Goal: Task Accomplishment & Management: Use online tool/utility

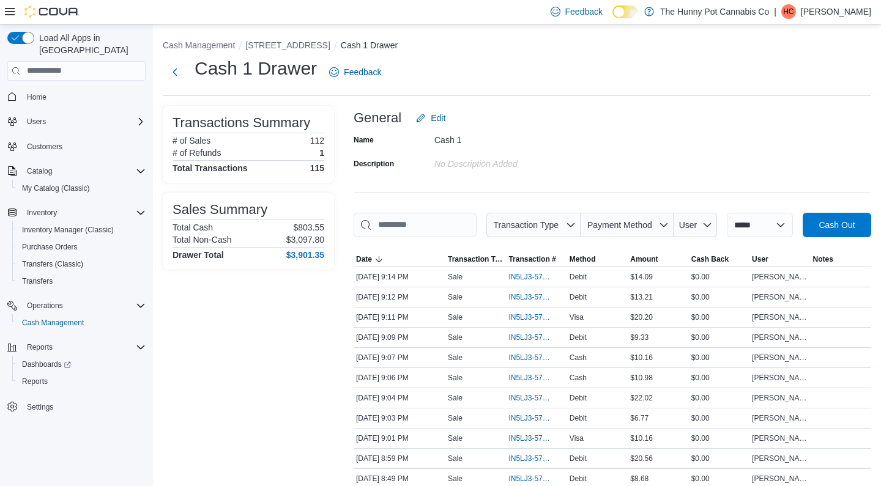
drag, startPoint x: 588, startPoint y: 62, endPoint x: 536, endPoint y: 86, distance: 56.9
click at [178, 68] on button "Next" at bounding box center [175, 71] width 24 height 24
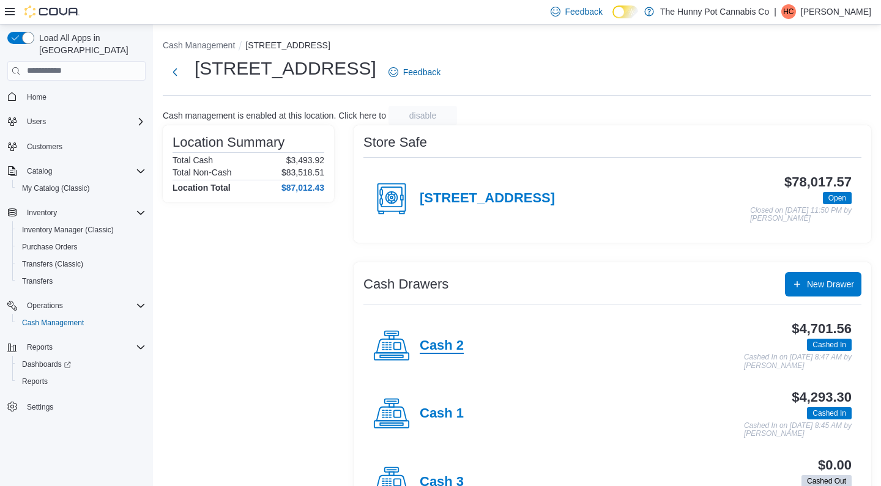
click at [423, 339] on h4 "Cash 2" at bounding box center [442, 346] width 44 height 16
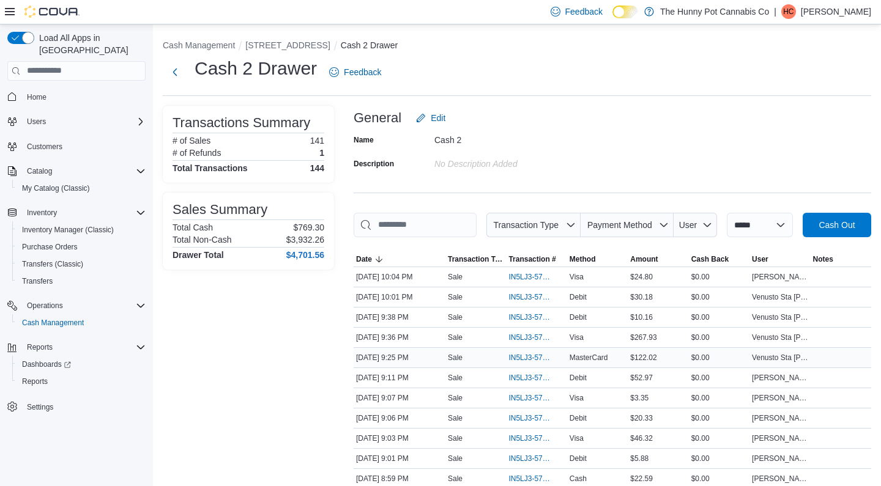
scroll to position [5, 0]
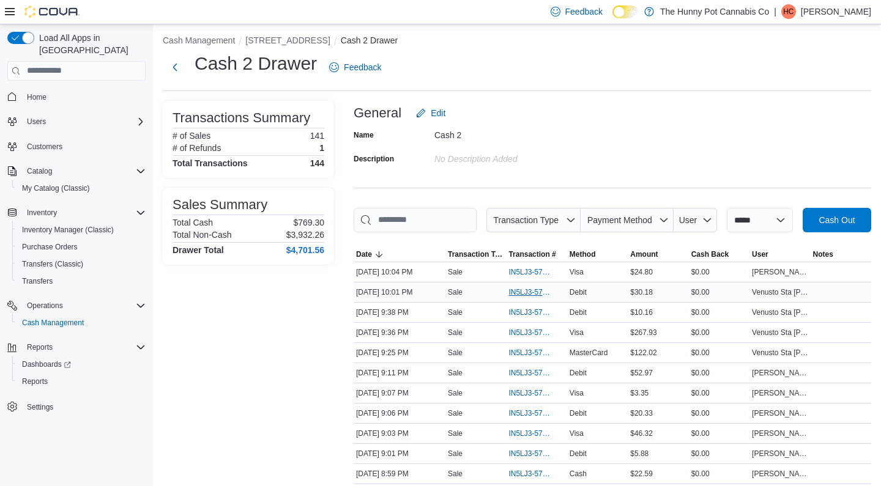
click at [527, 297] on span "IN5LJ3-5759749" at bounding box center [529, 292] width 43 height 10
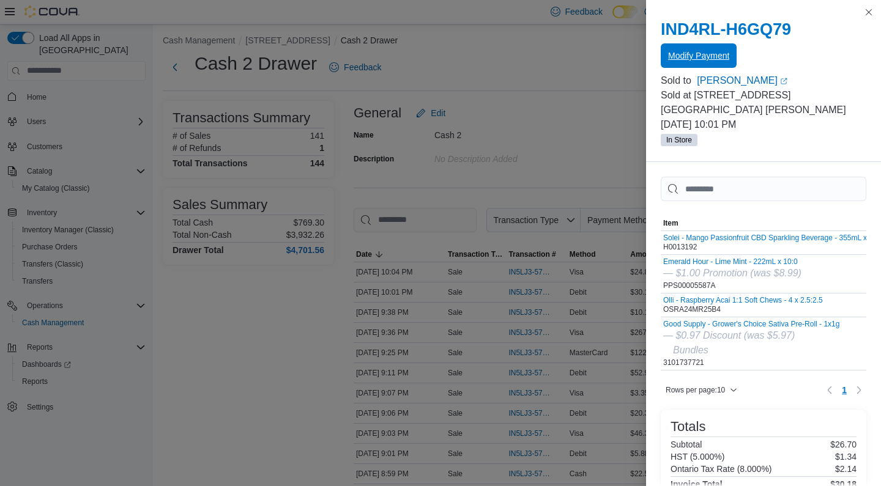
click at [689, 57] on span "Modify Payment" at bounding box center [698, 56] width 61 height 12
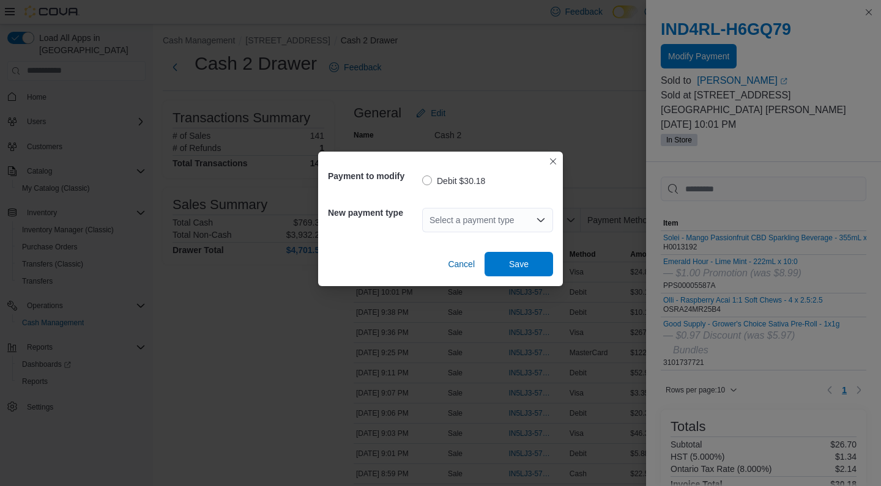
click at [519, 216] on div "Select a payment type" at bounding box center [487, 220] width 131 height 24
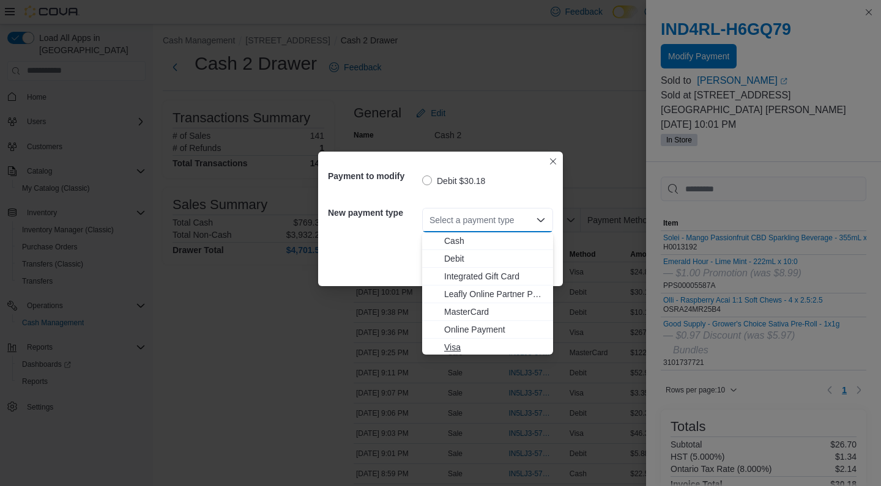
click at [464, 346] on span "Visa" at bounding box center [495, 347] width 102 height 12
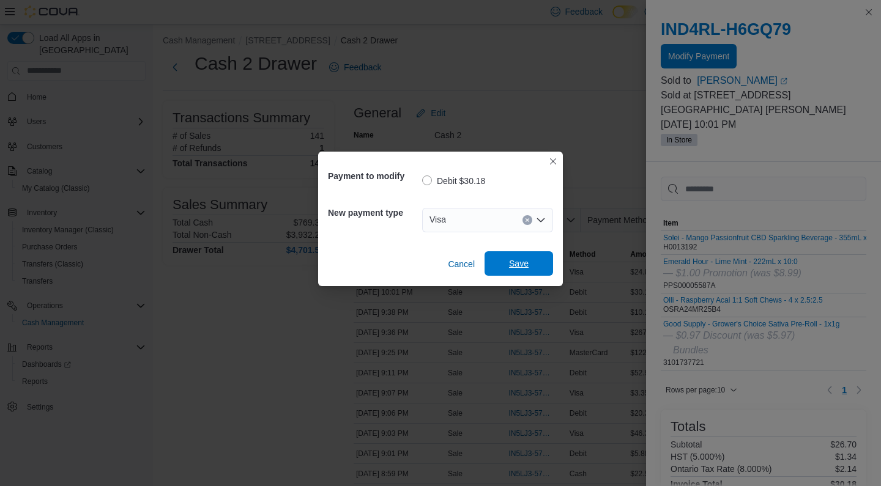
click at [508, 265] on span "Save" at bounding box center [519, 263] width 54 height 24
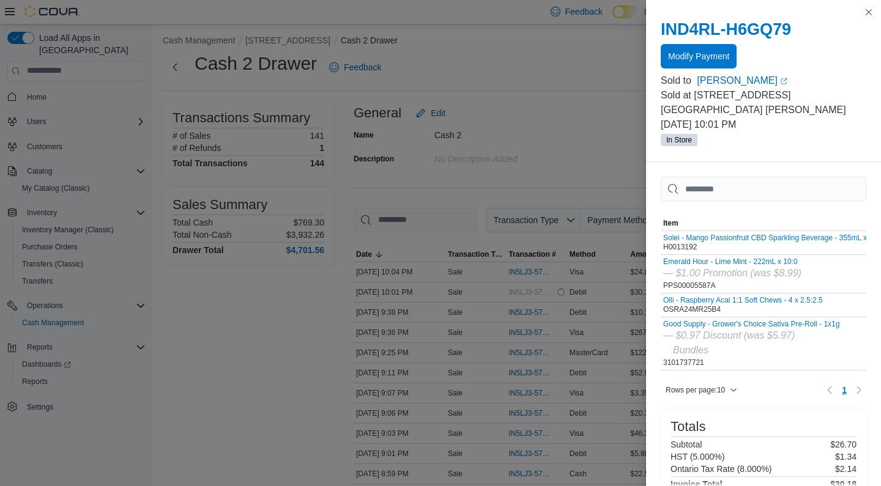
scroll to position [0, 0]
click at [702, 53] on span "Modify Payment" at bounding box center [698, 56] width 61 height 12
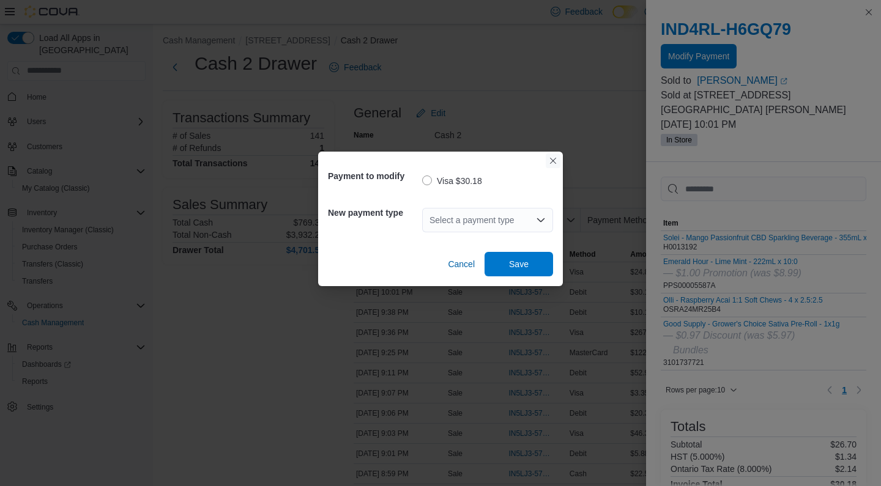
click at [552, 163] on button "Closes this modal window" at bounding box center [553, 161] width 15 height 15
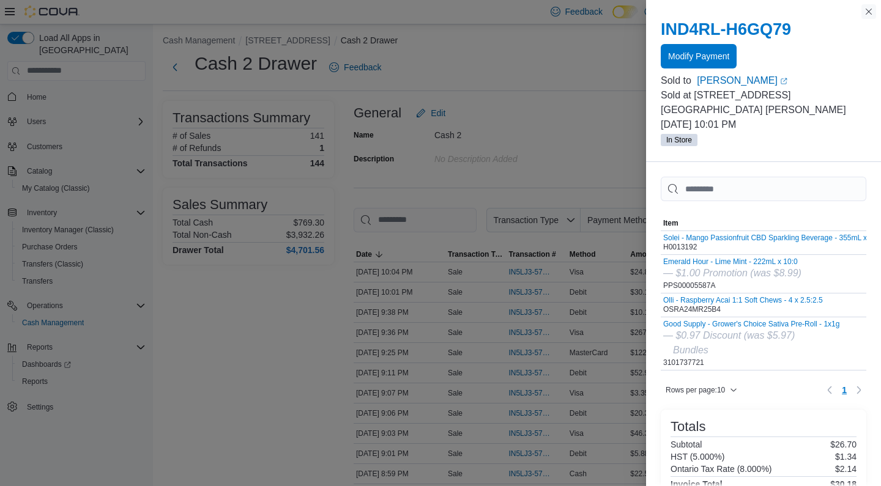
click at [870, 12] on button "Close this dialog" at bounding box center [868, 11] width 15 height 15
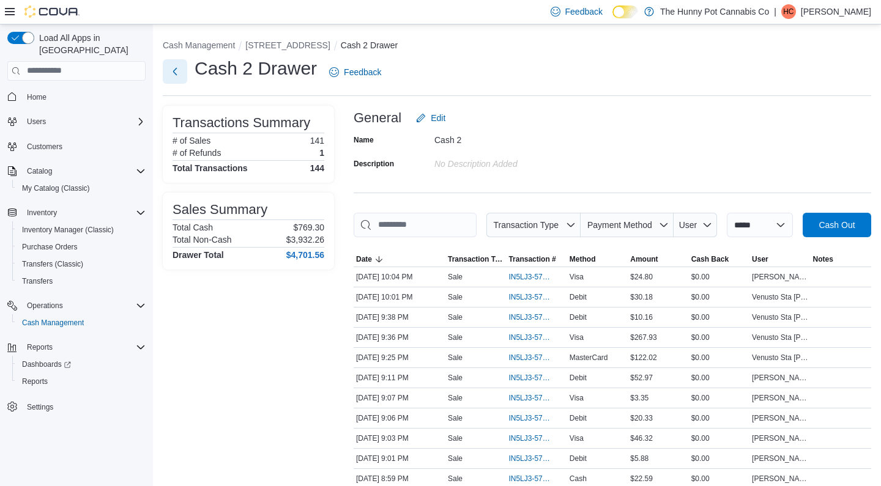
click at [177, 74] on button "Next" at bounding box center [175, 71] width 24 height 24
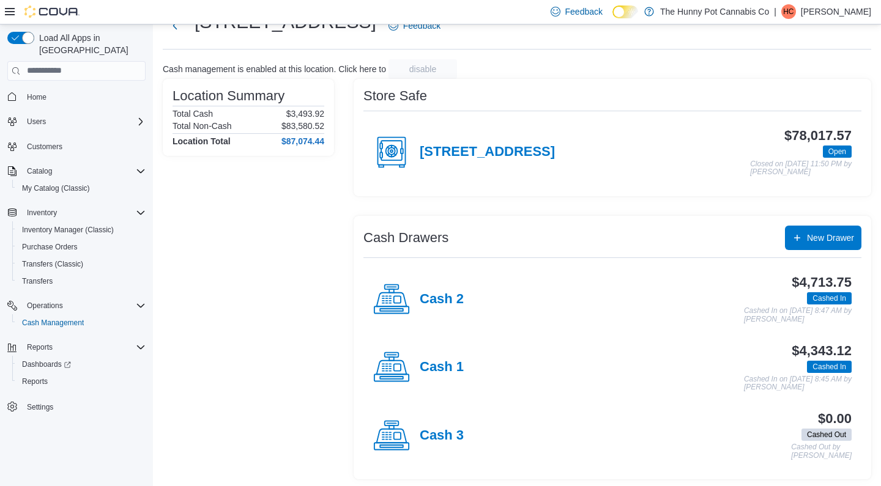
scroll to position [46, 0]
click at [443, 362] on h4 "Cash 1" at bounding box center [442, 368] width 44 height 16
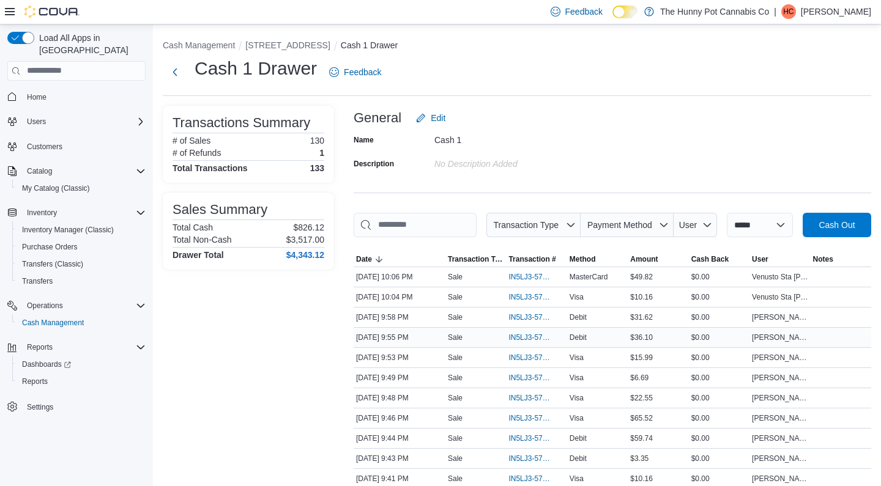
scroll to position [22, 0]
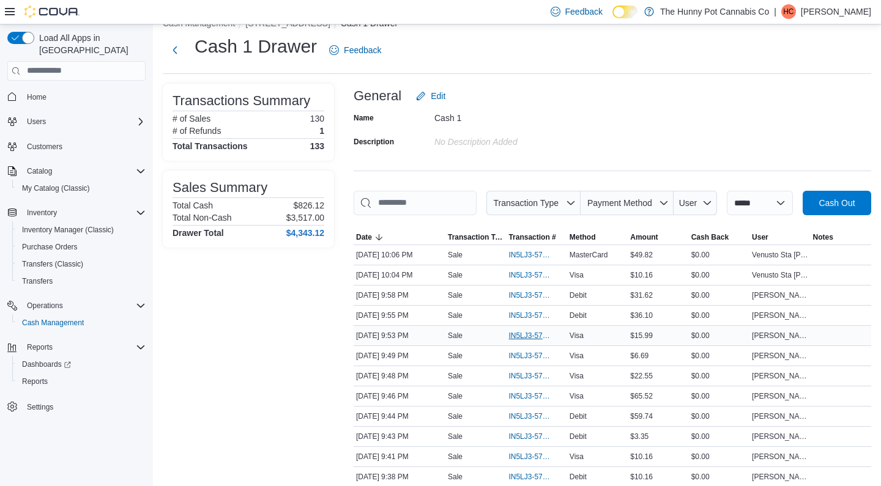
click at [519, 341] on span "IN5LJ3-5759692" at bounding box center [529, 336] width 43 height 10
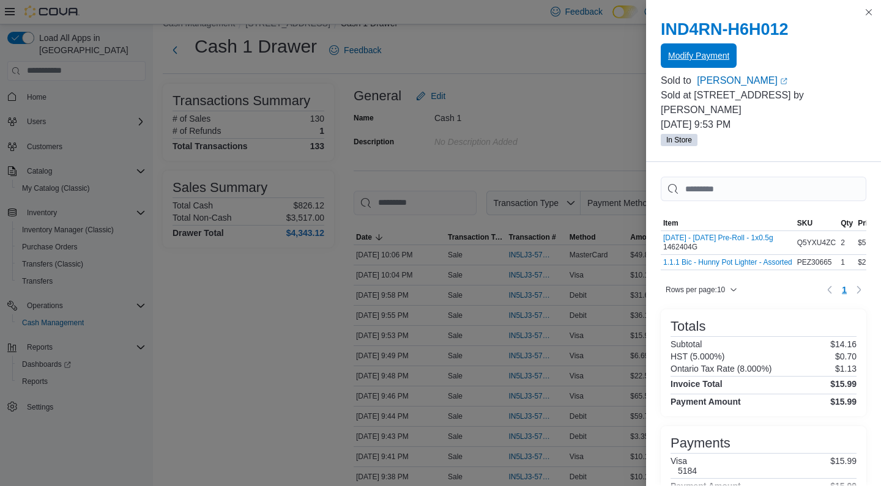
click at [692, 67] on span "Modify Payment" at bounding box center [698, 55] width 61 height 24
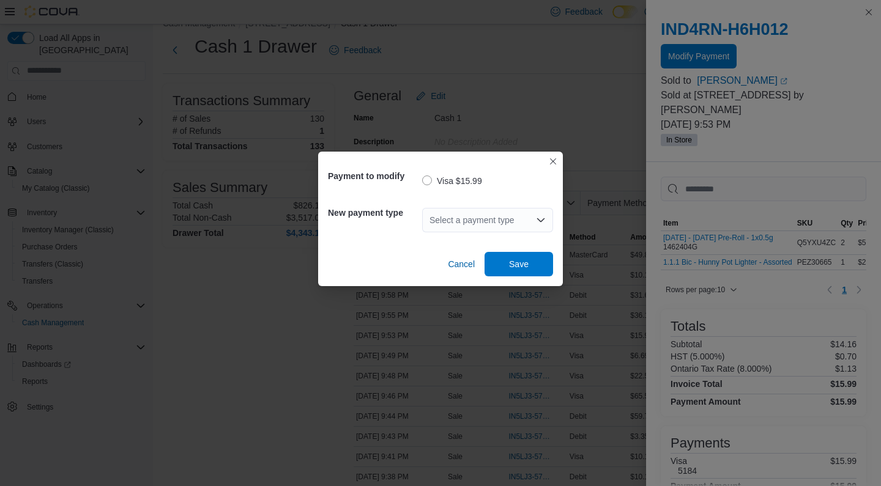
click at [493, 222] on div "Select a payment type" at bounding box center [487, 220] width 131 height 24
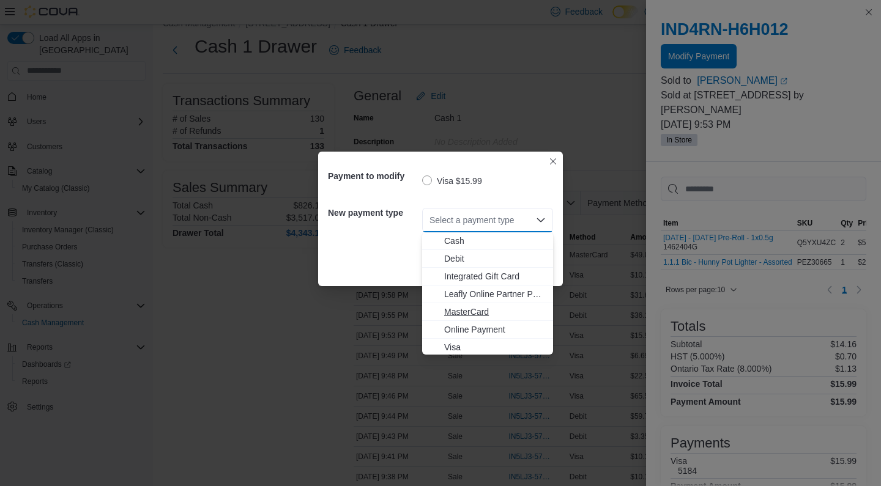
click at [465, 311] on span "MasterCard" at bounding box center [495, 312] width 102 height 12
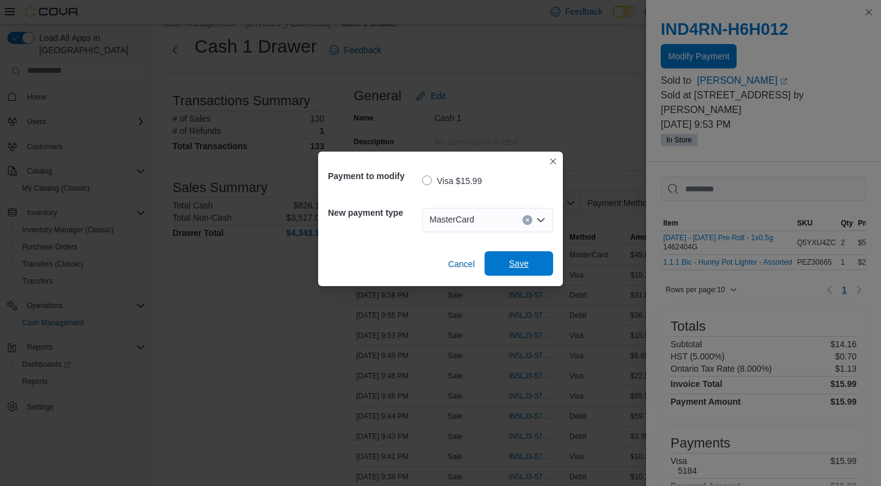
click at [514, 261] on span "Save" at bounding box center [519, 264] width 20 height 12
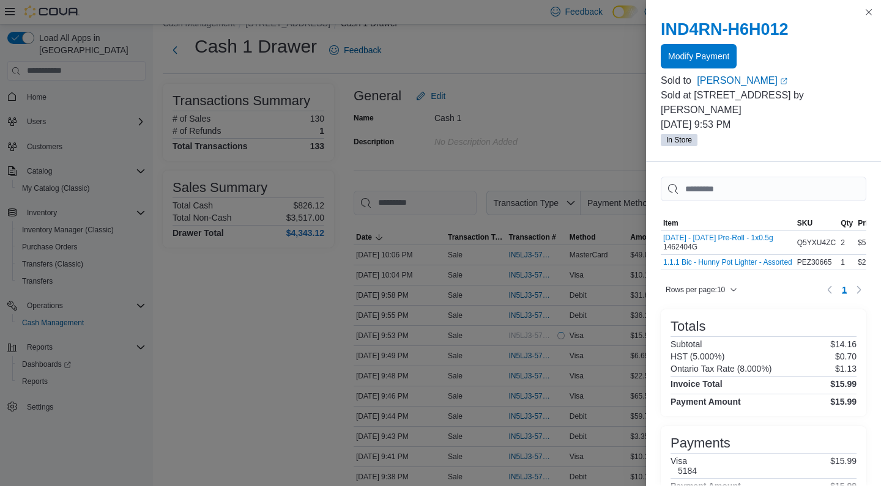
scroll to position [0, 0]
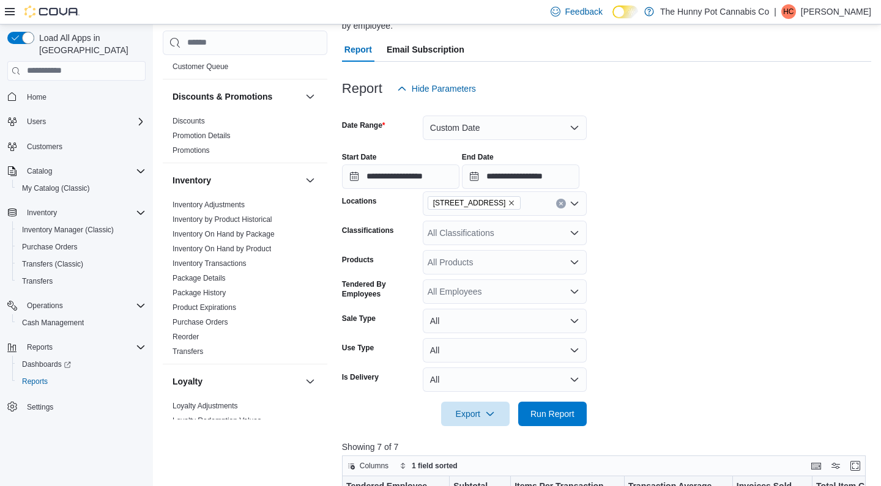
scroll to position [122, 0]
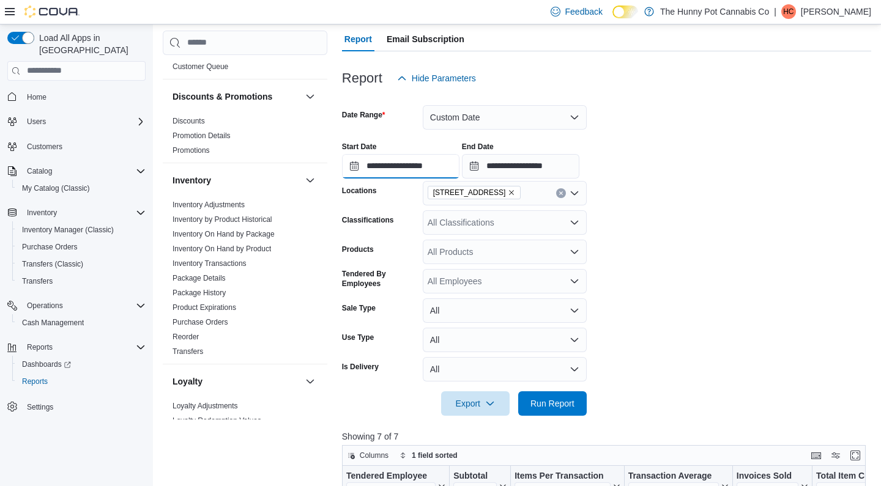
click at [427, 165] on input "**********" at bounding box center [400, 166] width 117 height 24
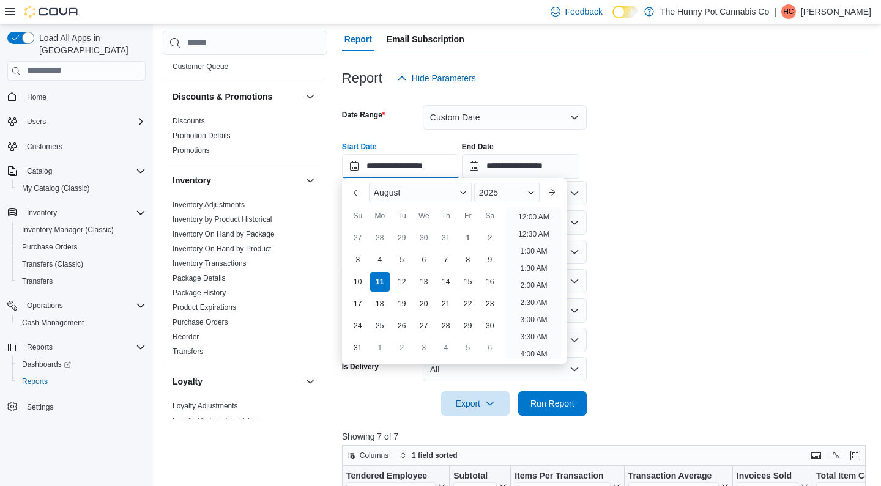
scroll to position [673, 0]
click at [539, 229] on li "8:00 PM" at bounding box center [533, 229] width 37 height 15
type input "**********"
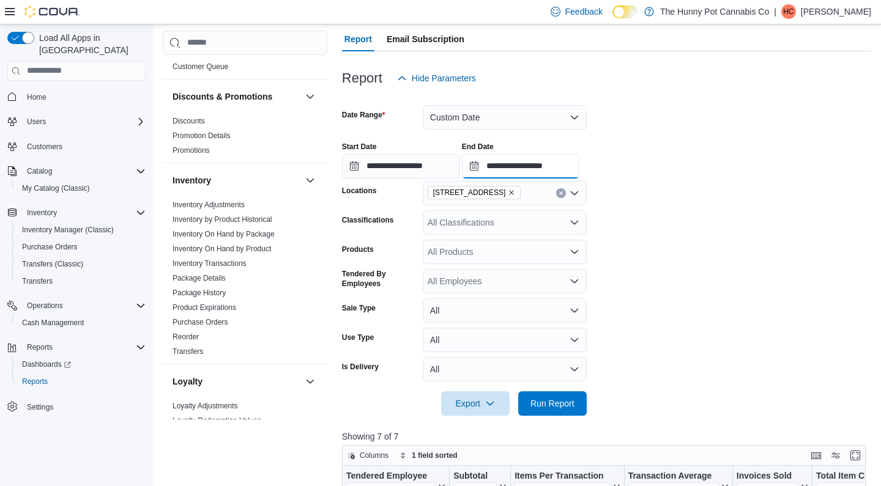
click at [568, 165] on input "**********" at bounding box center [520, 166] width 117 height 24
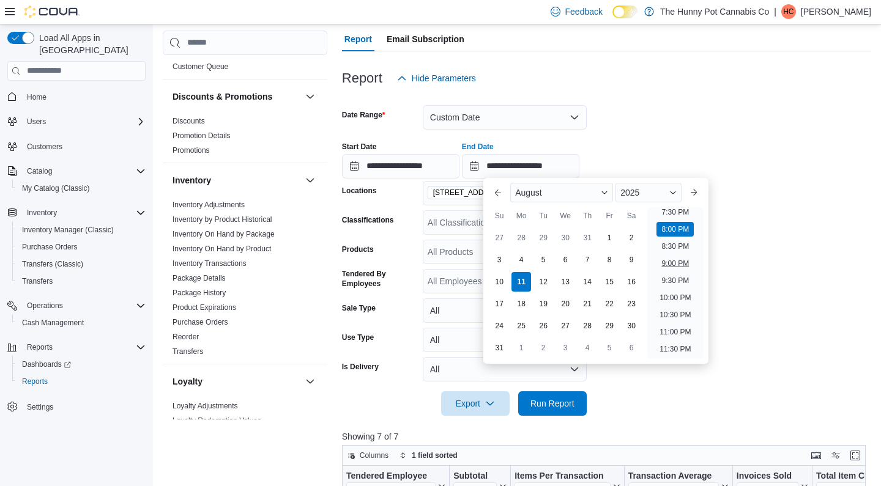
click at [686, 262] on li "9:00 PM" at bounding box center [674, 263] width 37 height 15
type input "**********"
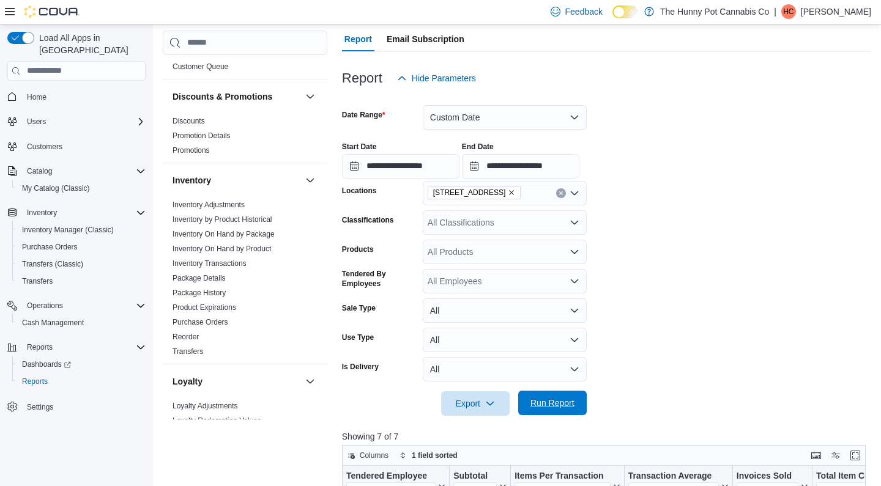
click at [552, 398] on span "Run Report" at bounding box center [552, 403] width 44 height 12
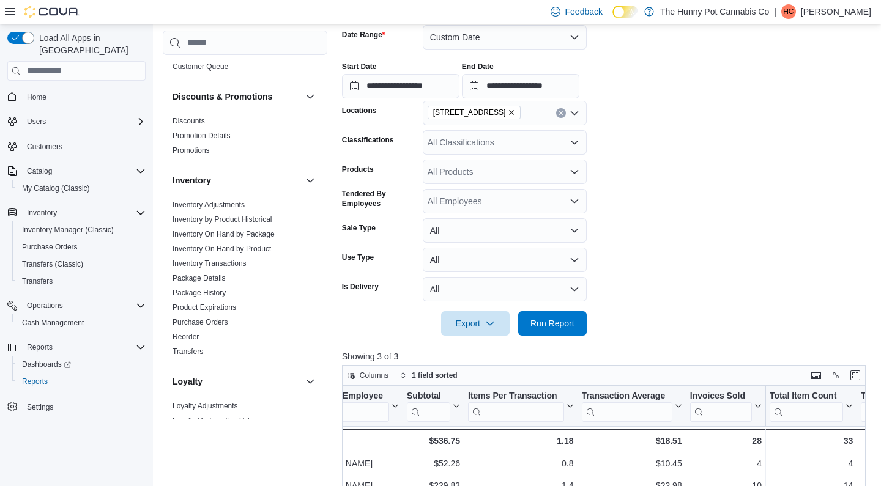
scroll to position [138, 0]
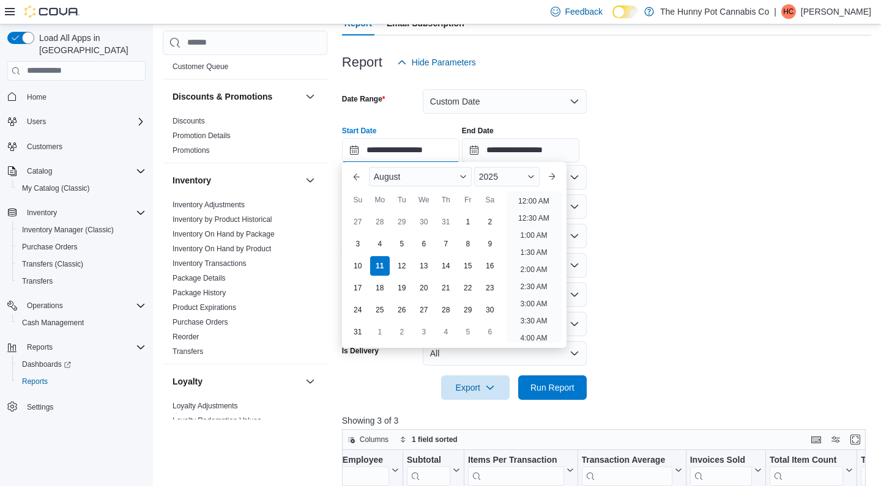
click at [432, 150] on input "**********" at bounding box center [400, 150] width 117 height 24
click at [532, 247] on li "9:00 PM" at bounding box center [533, 247] width 37 height 15
type input "**********"
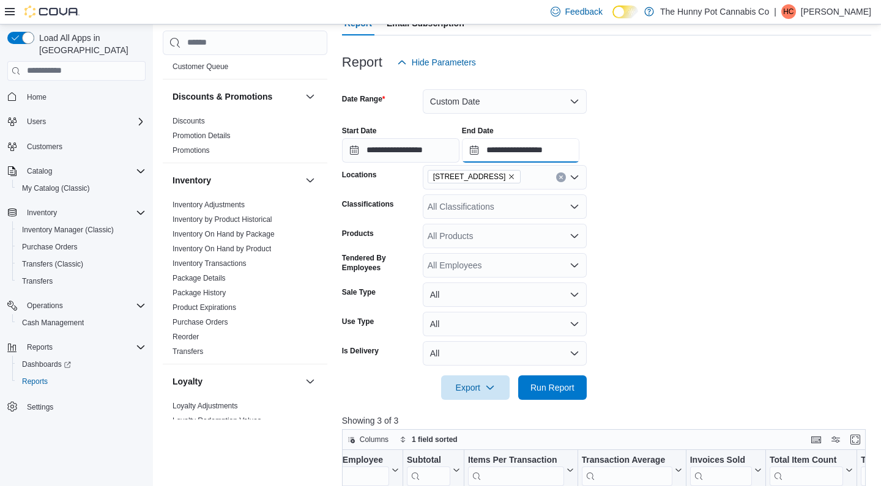
click at [576, 144] on input "**********" at bounding box center [520, 150] width 117 height 24
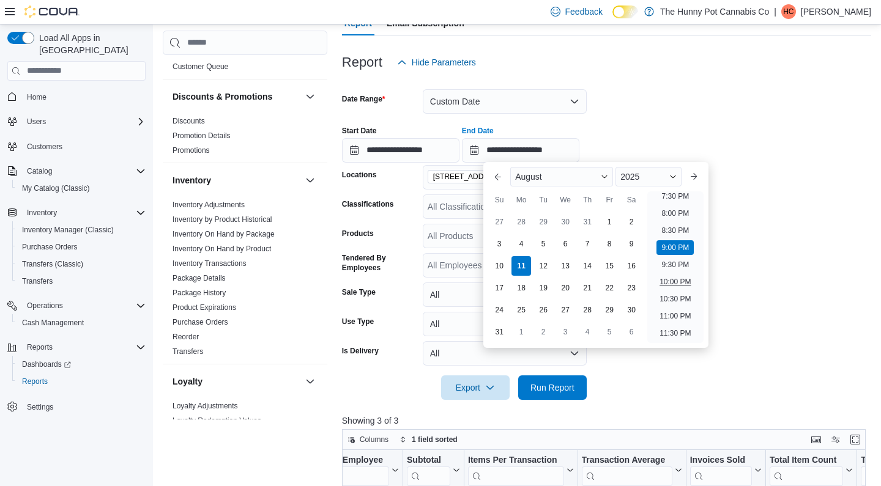
click at [681, 288] on li "10:00 PM" at bounding box center [675, 282] width 41 height 15
type input "**********"
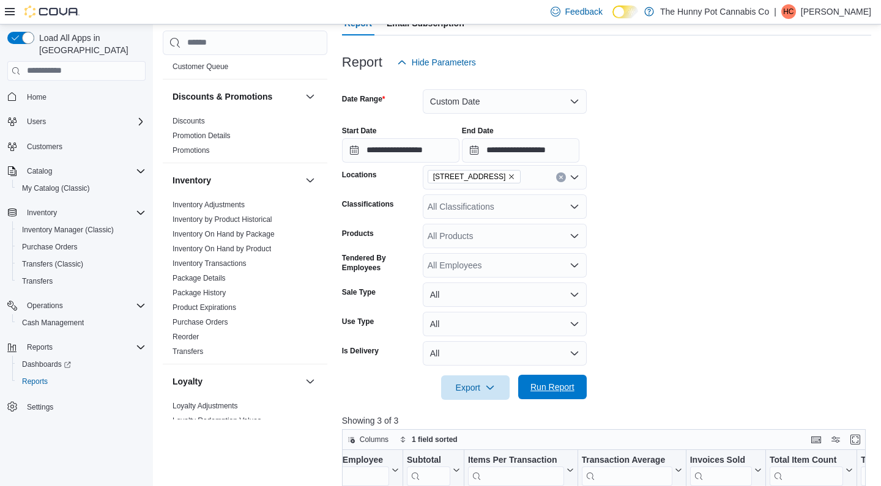
click at [549, 391] on span "Run Report" at bounding box center [552, 387] width 44 height 12
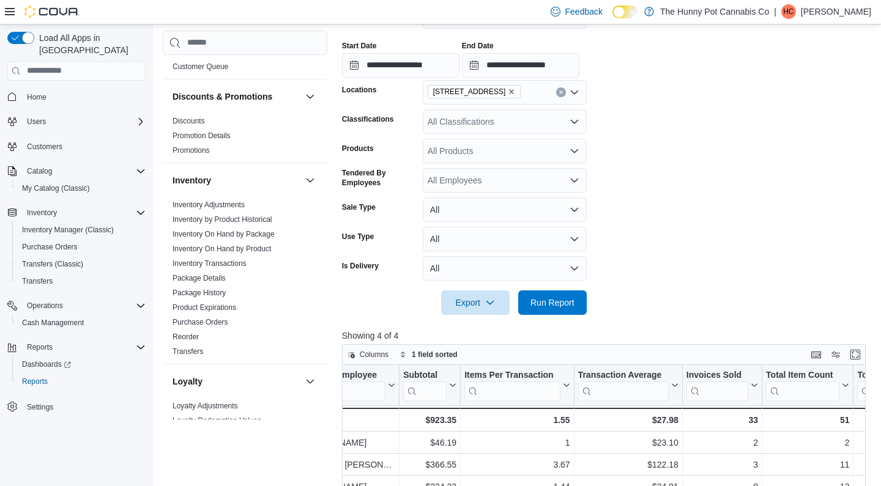
scroll to position [183, 0]
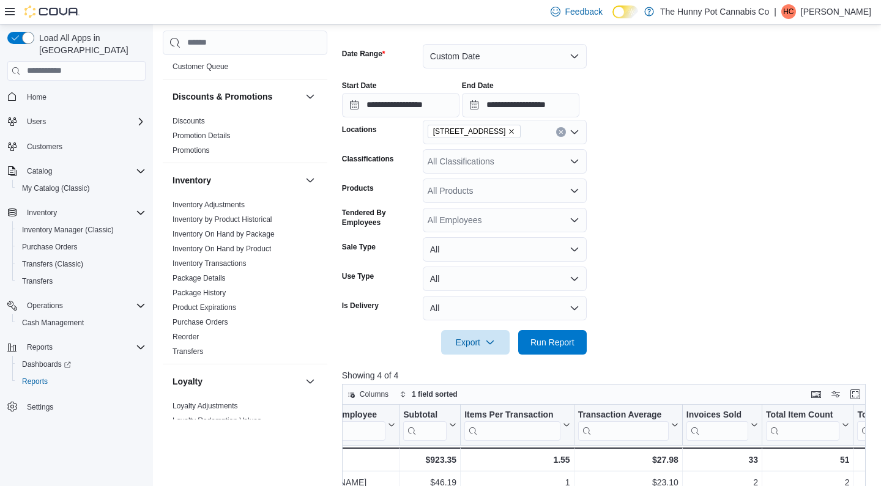
click at [462, 50] on button "Custom Date" at bounding box center [505, 56] width 164 height 24
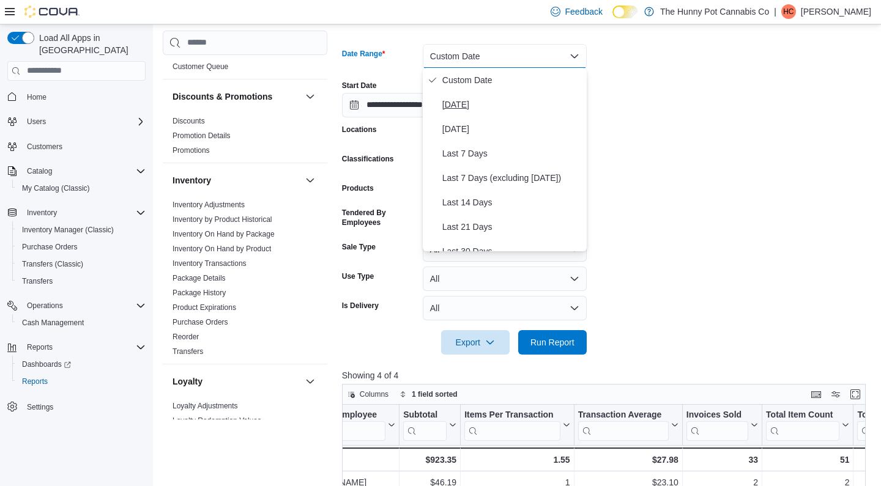
click at [461, 97] on span "[DATE]" at bounding box center [511, 104] width 139 height 15
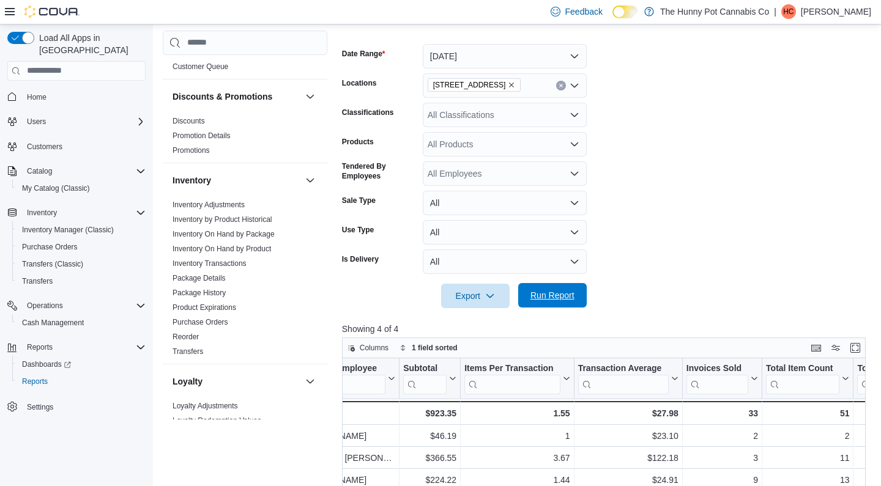
click at [558, 294] on span "Run Report" at bounding box center [552, 295] width 44 height 12
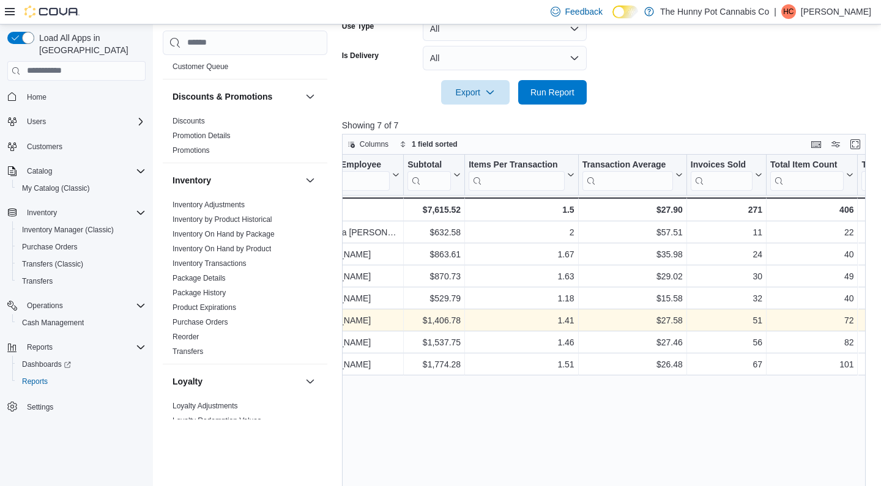
scroll to position [0, 46]
